Goal: Transaction & Acquisition: Book appointment/travel/reservation

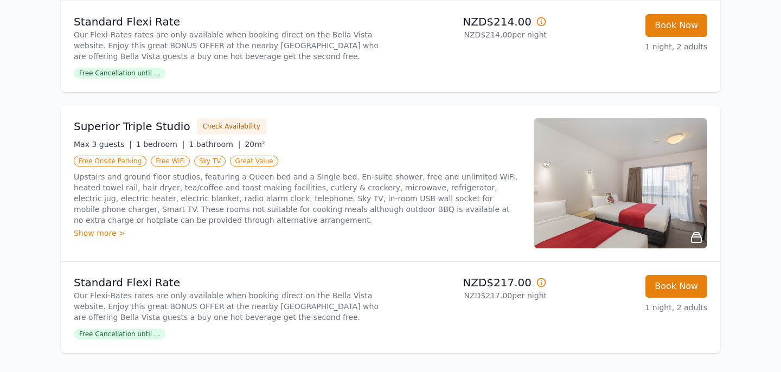
scroll to position [728, 0]
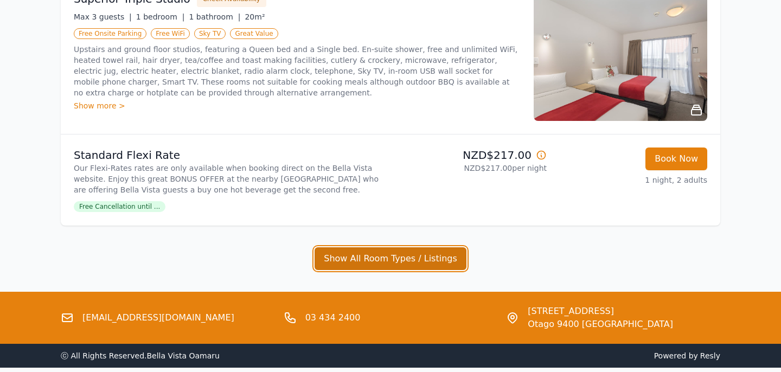
click at [391, 265] on button "Show All Room Types / Listings" at bounding box center [390, 258] width 152 height 23
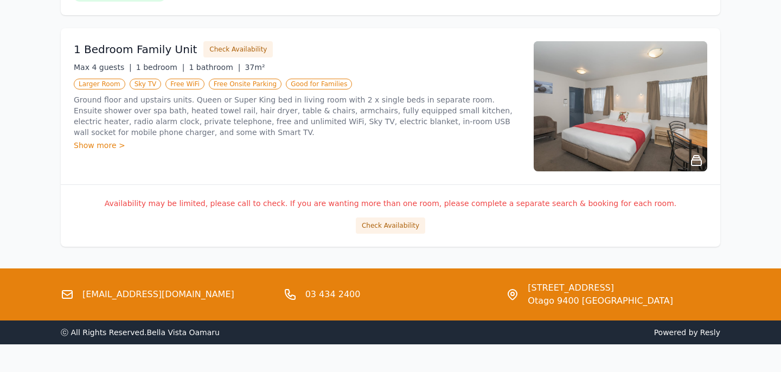
scroll to position [942, 0]
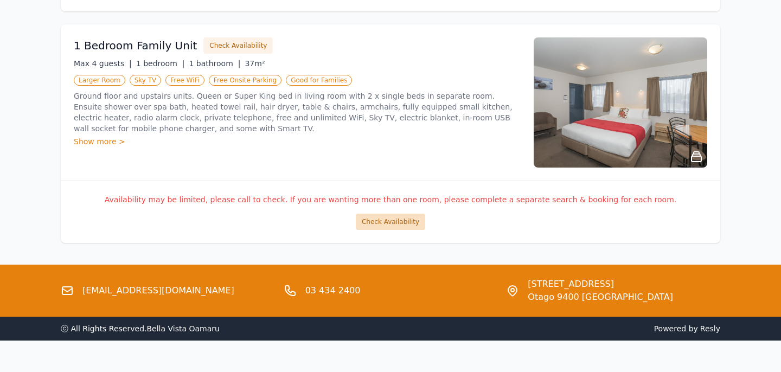
click at [386, 226] on button "Check Availability" at bounding box center [390, 222] width 69 height 16
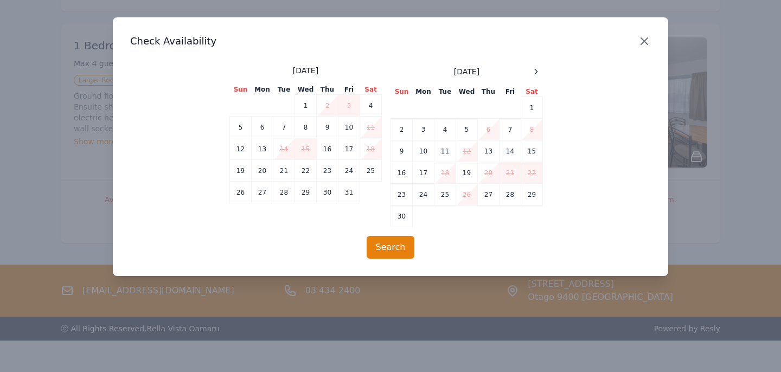
click at [640, 36] on icon "button" at bounding box center [643, 41] width 13 height 13
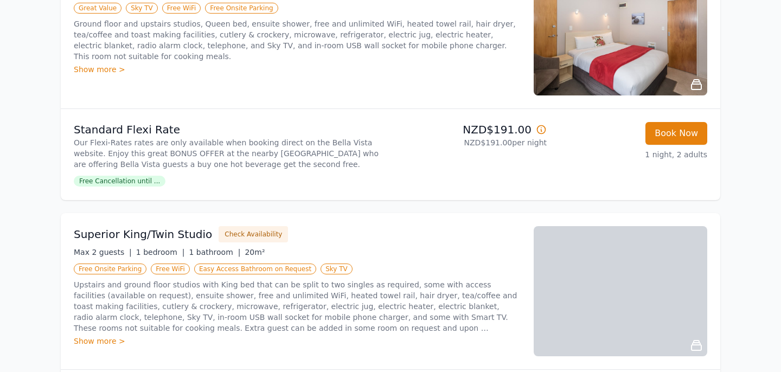
scroll to position [0, 0]
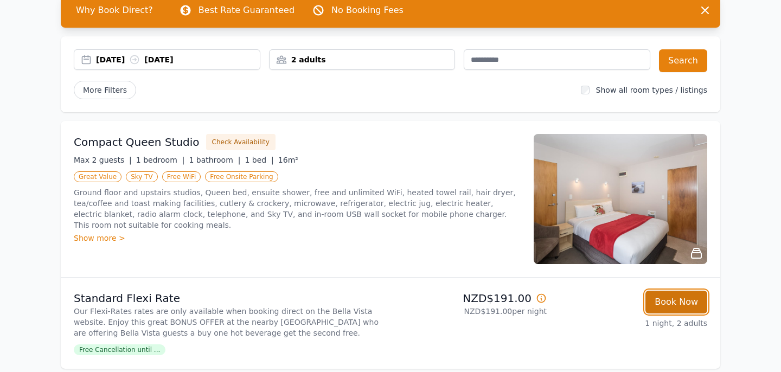
click at [669, 304] on button "Book Now" at bounding box center [676, 302] width 62 height 23
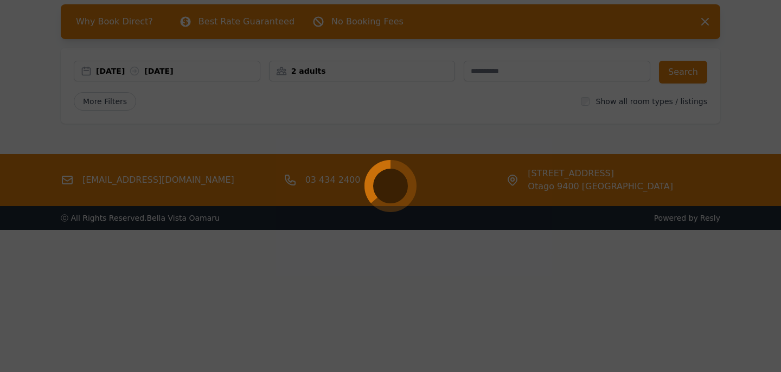
scroll to position [52, 0]
select select "**"
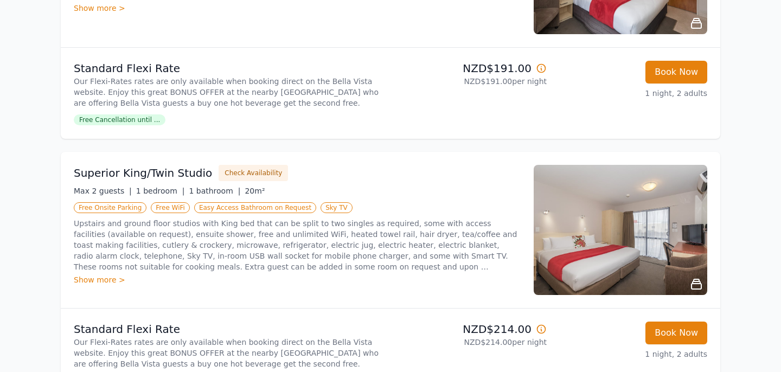
scroll to position [776, 0]
